Goal: Check status: Check status

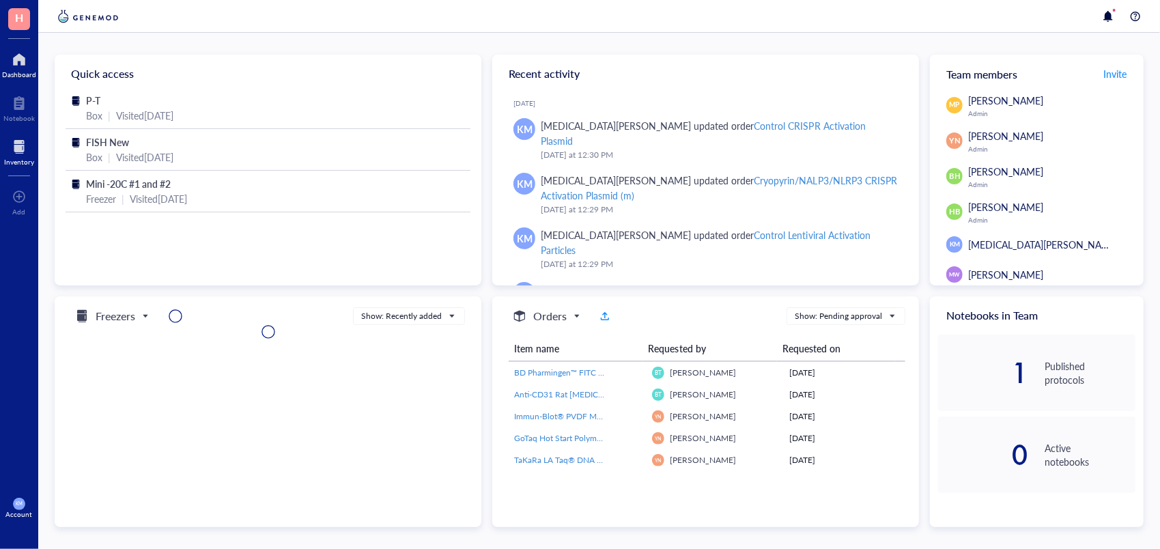
click at [23, 141] on div at bounding box center [19, 147] width 30 height 22
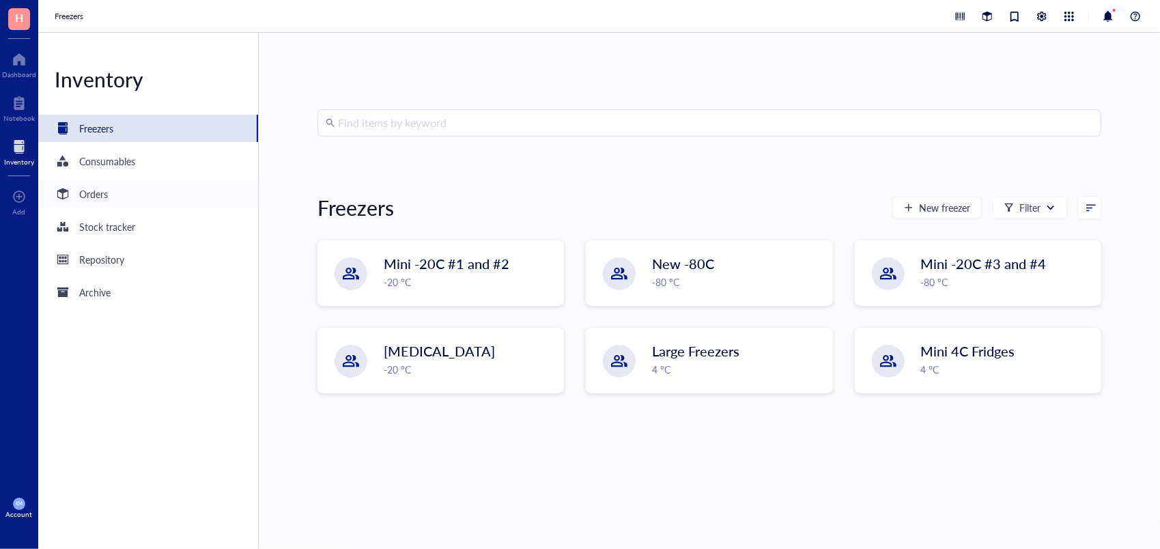
click at [77, 202] on div "Orders" at bounding box center [148, 193] width 220 height 27
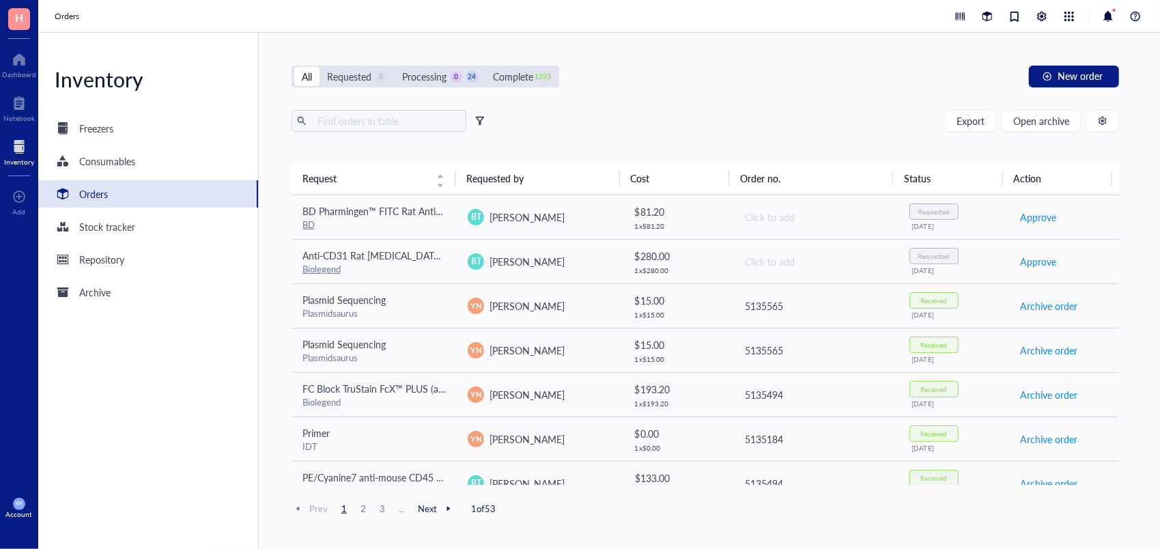
click at [367, 63] on div "All Requested 5 Processing 0 24 Complete 1293 New order Export Open archive Req…" at bounding box center [705, 291] width 893 height 516
click at [373, 71] on div "Requested 5" at bounding box center [357, 76] width 60 height 15
click at [320, 67] on input "Requested 5" at bounding box center [320, 67] width 0 height 0
